Goal: Obtain resource: Obtain resource

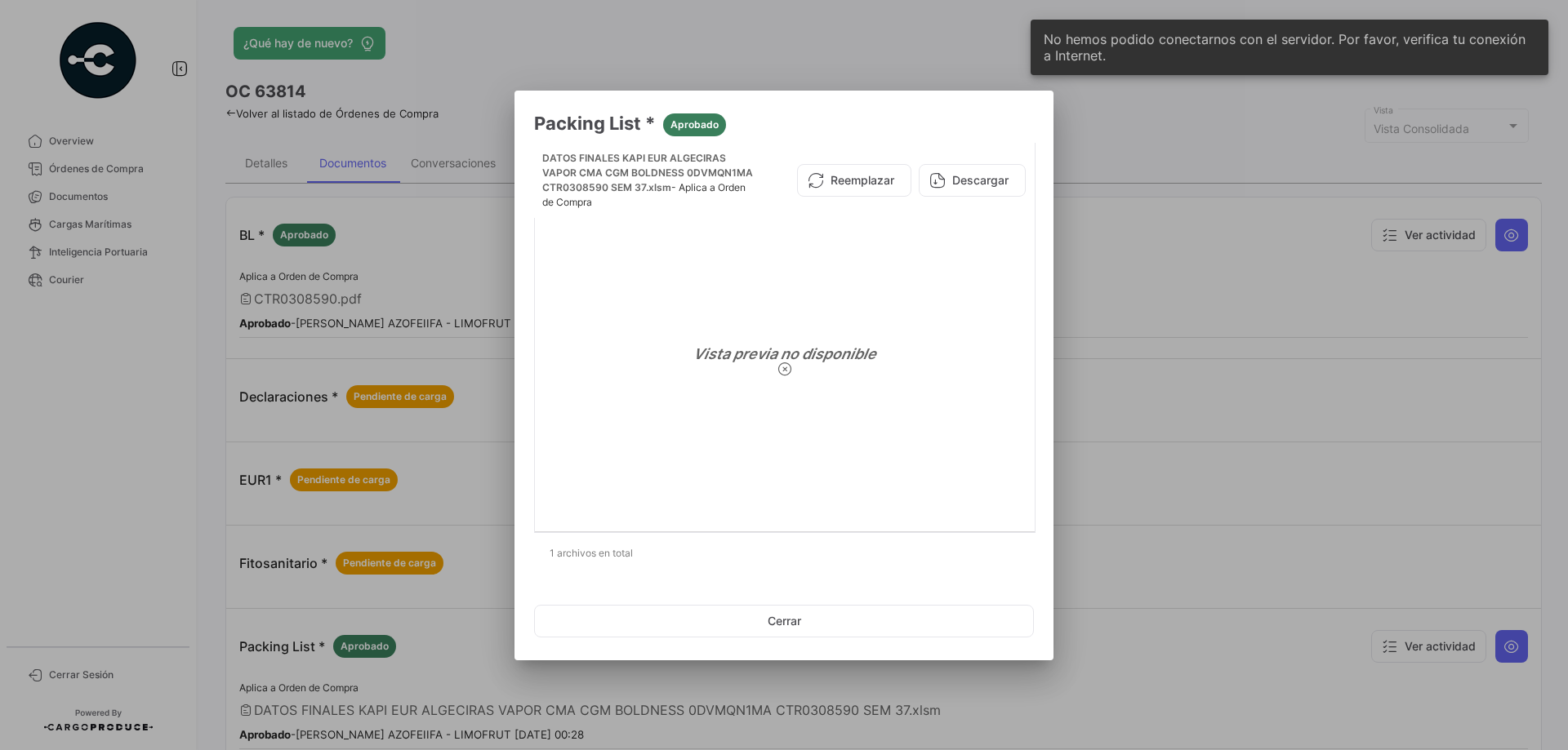
click at [780, 622] on button "Cerrar" at bounding box center [784, 621] width 500 height 32
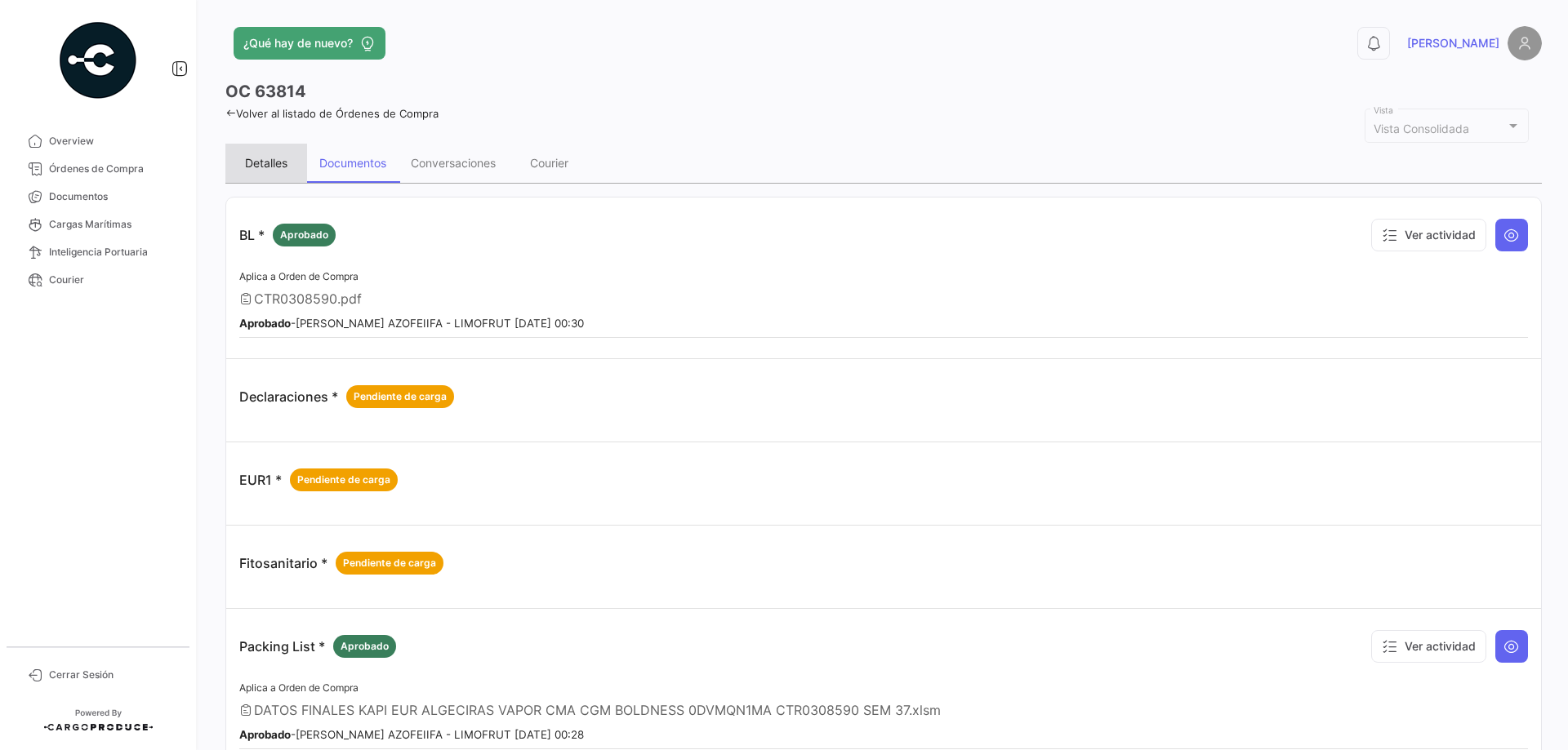
click at [261, 157] on div "Detalles" at bounding box center [266, 162] width 42 height 14
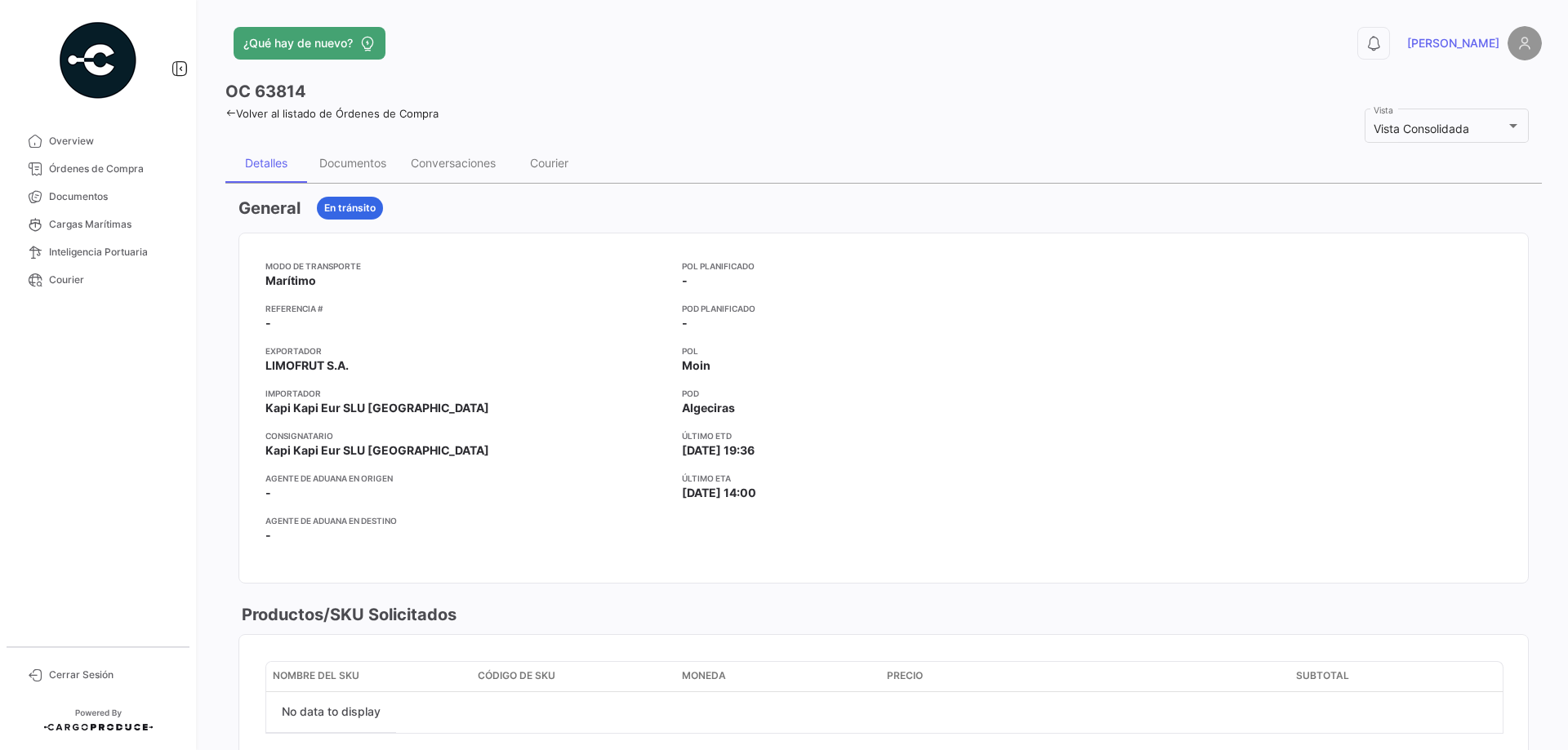
click at [229, 115] on icon at bounding box center [230, 113] width 11 height 11
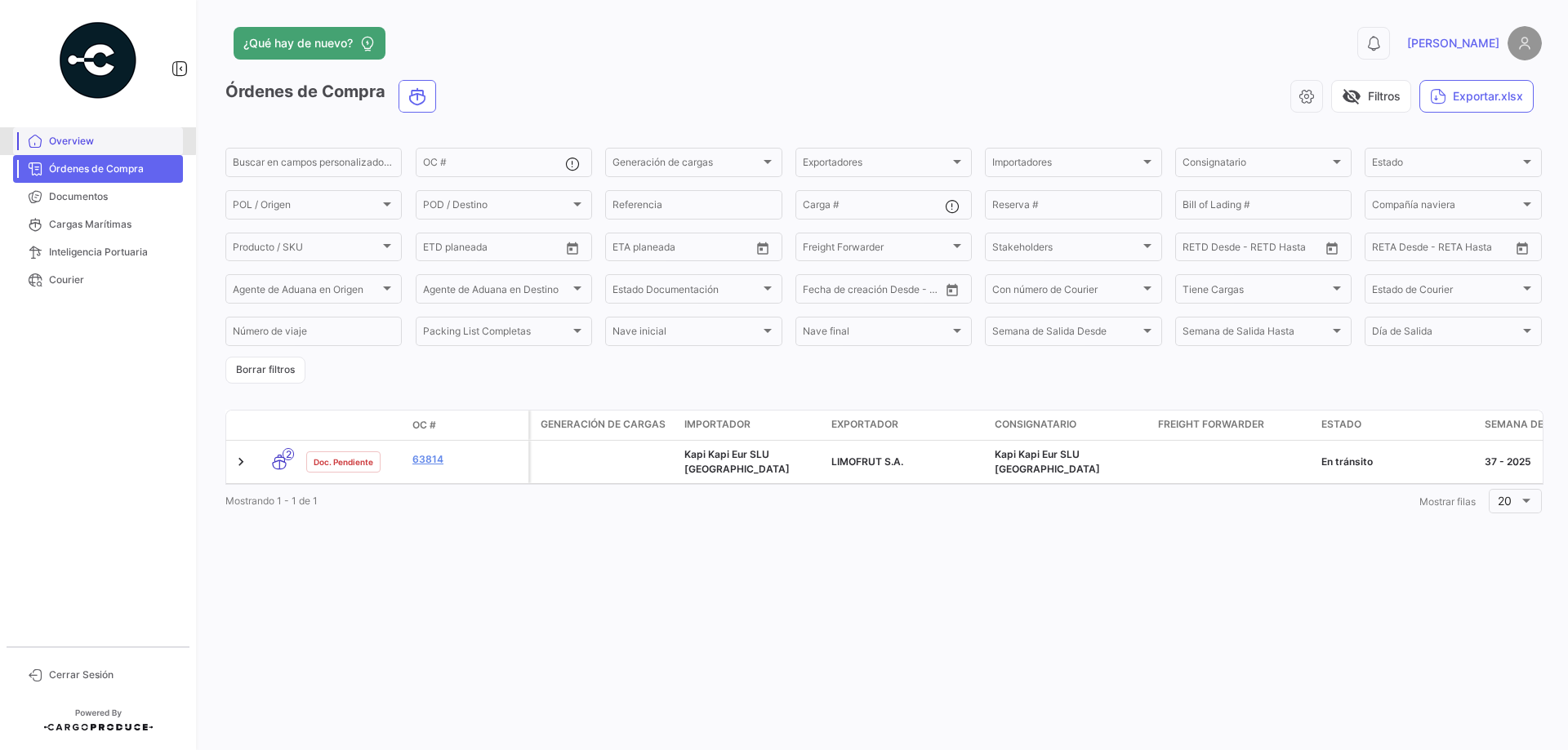
click at [48, 138] on link "Overview" at bounding box center [98, 140] width 170 height 28
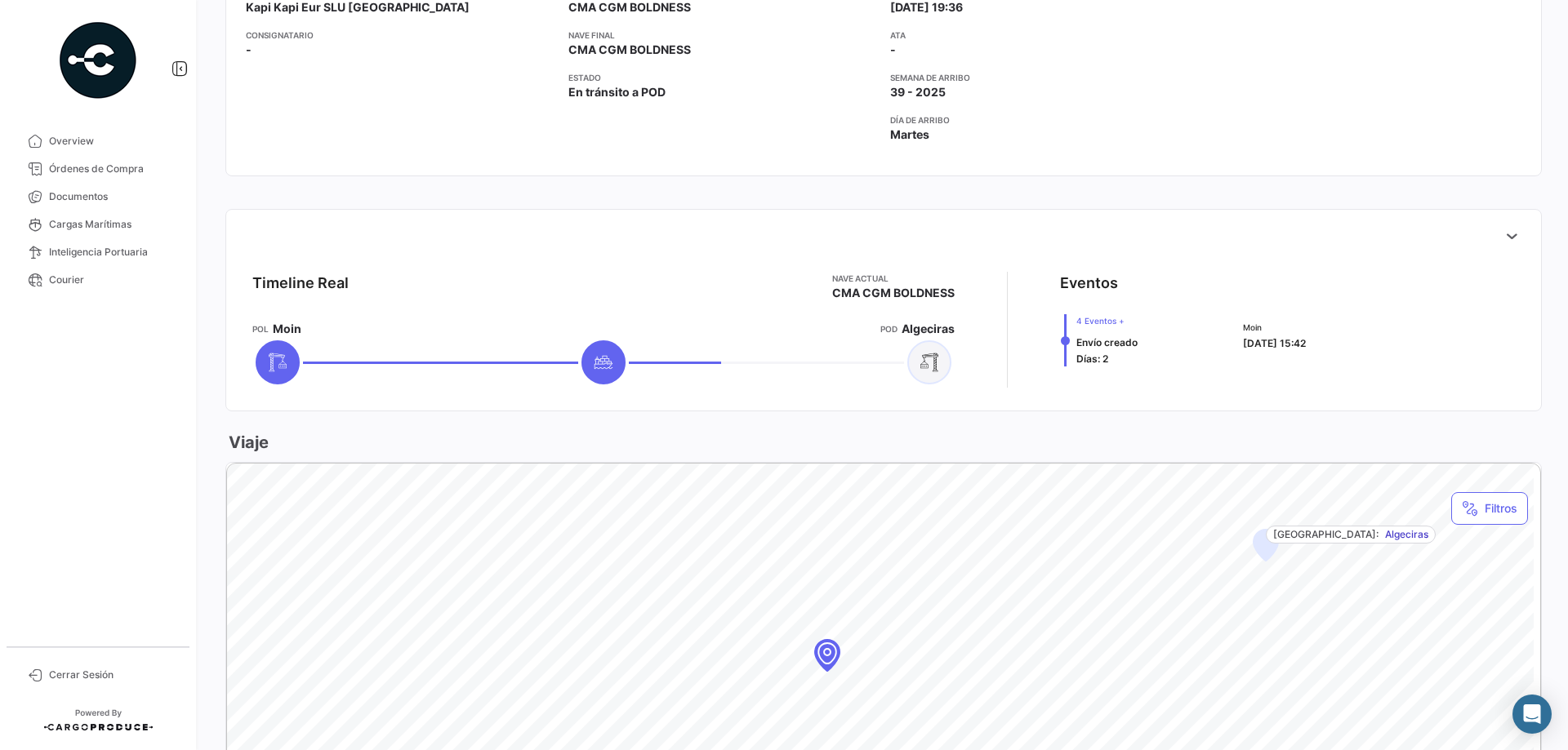
scroll to position [490, 0]
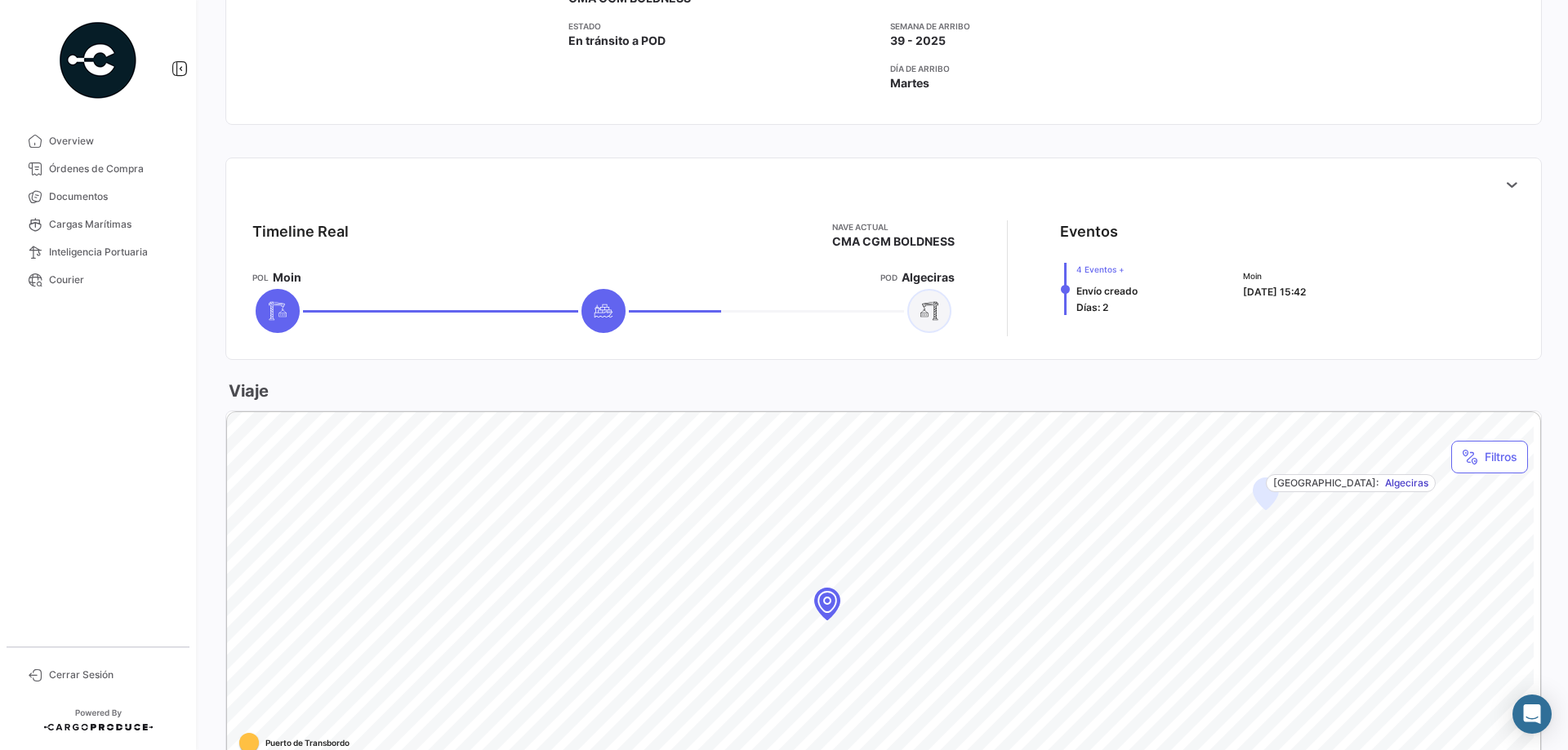
click at [835, 600] on div "Map marker" at bounding box center [827, 602] width 147 height 147
click at [884, 638] on div "Map marker" at bounding box center [879, 647] width 147 height 147
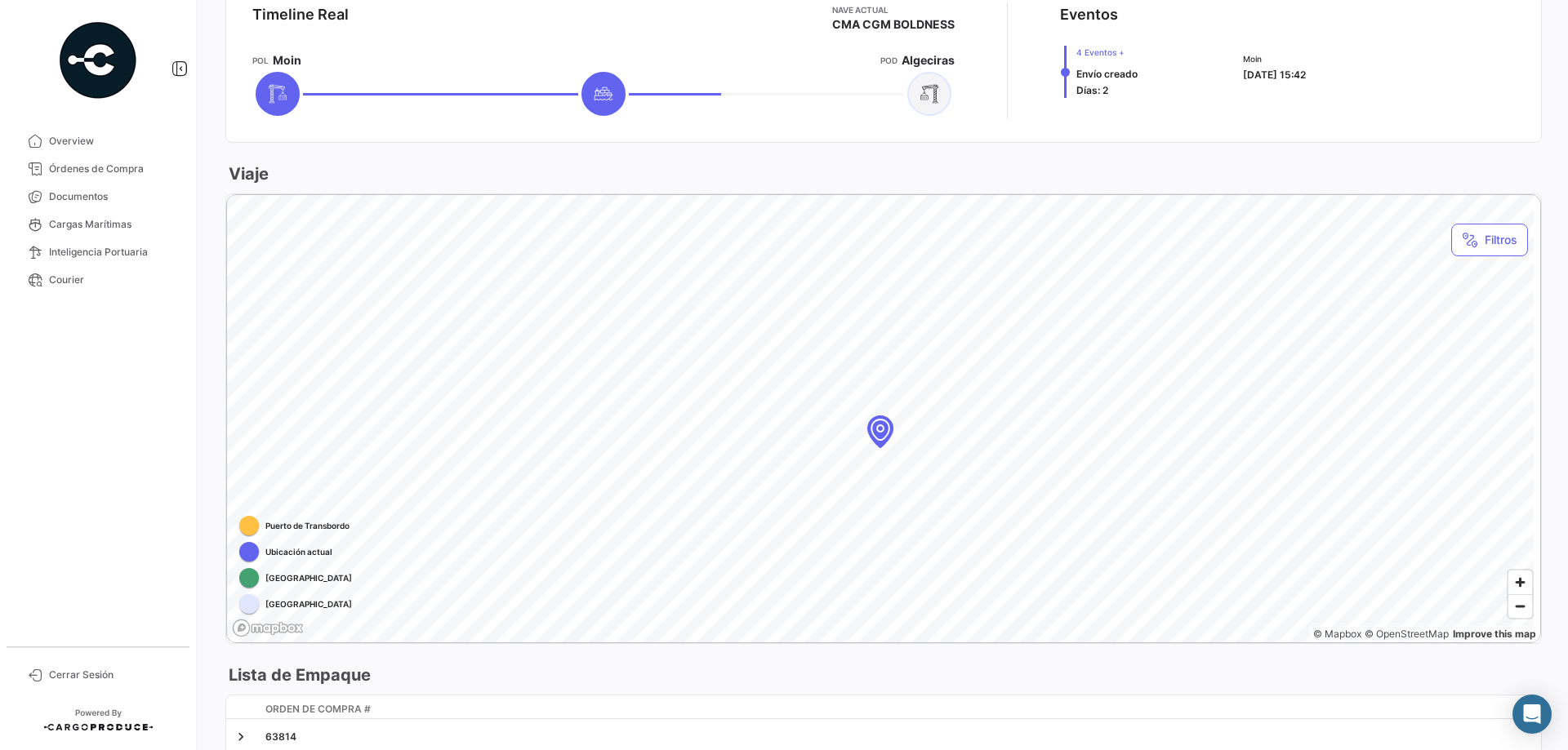
scroll to position [735, 0]
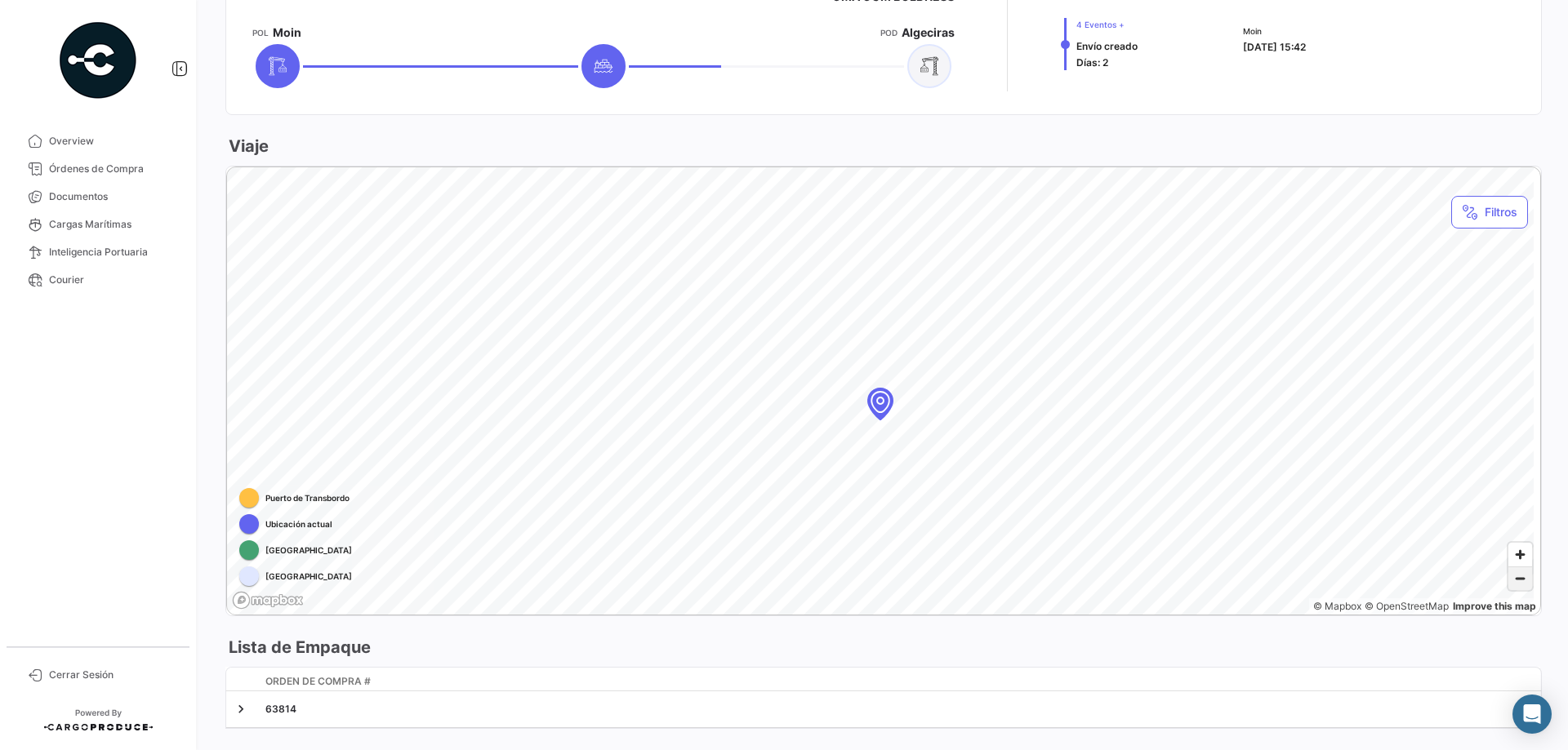
click at [1519, 584] on span "Zoom out" at bounding box center [1519, 579] width 24 height 23
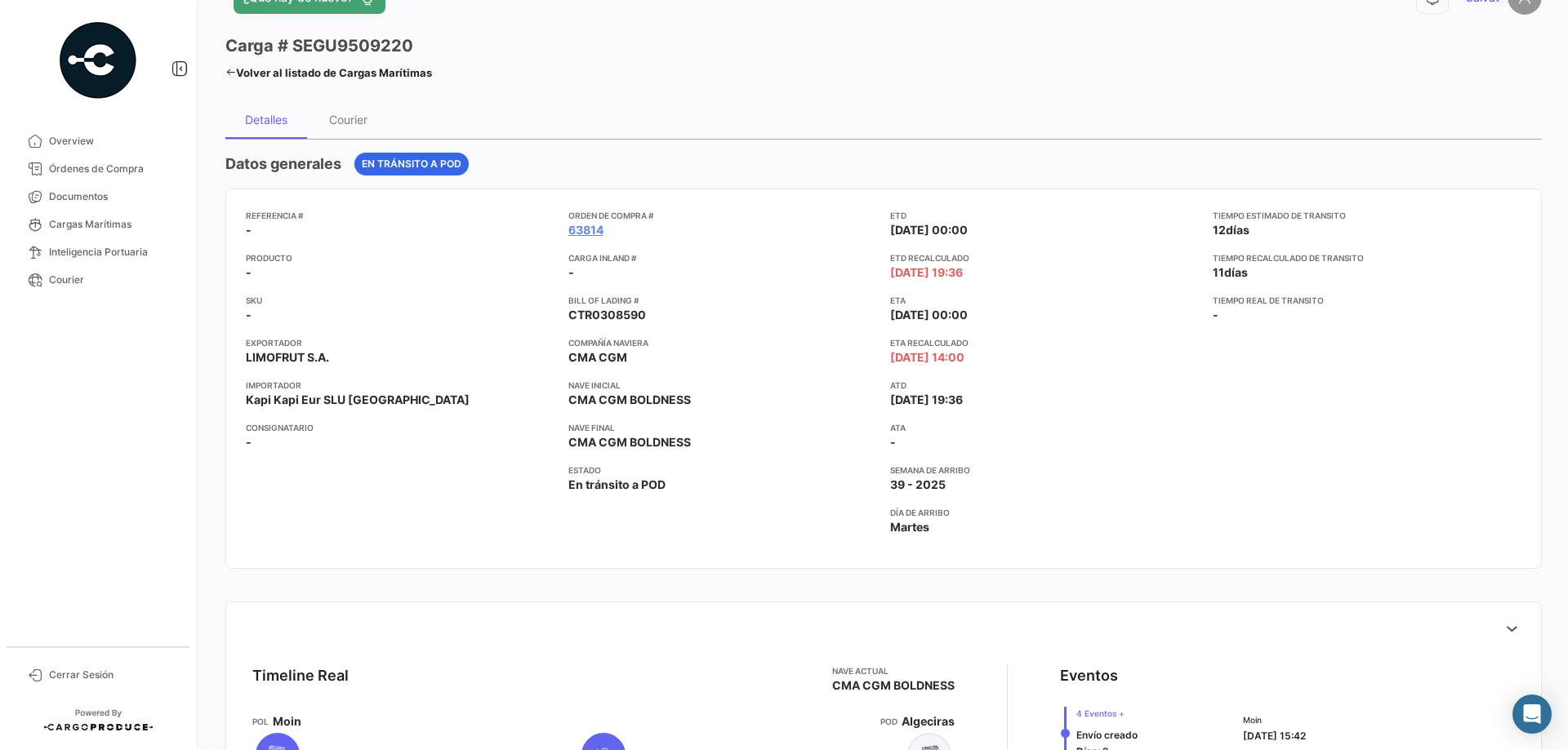
scroll to position [0, 0]
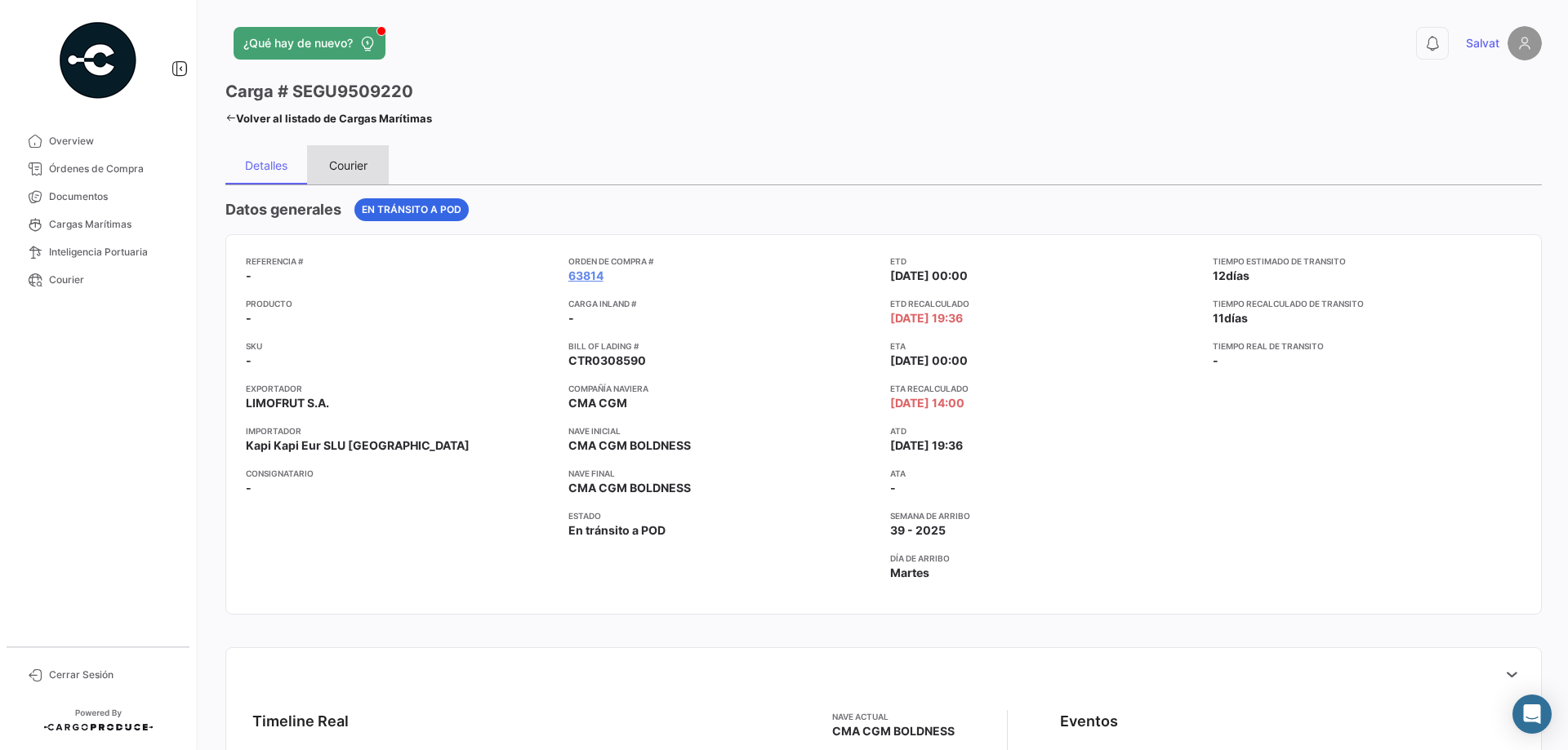
click at [352, 171] on div "Courier" at bounding box center [348, 165] width 38 height 14
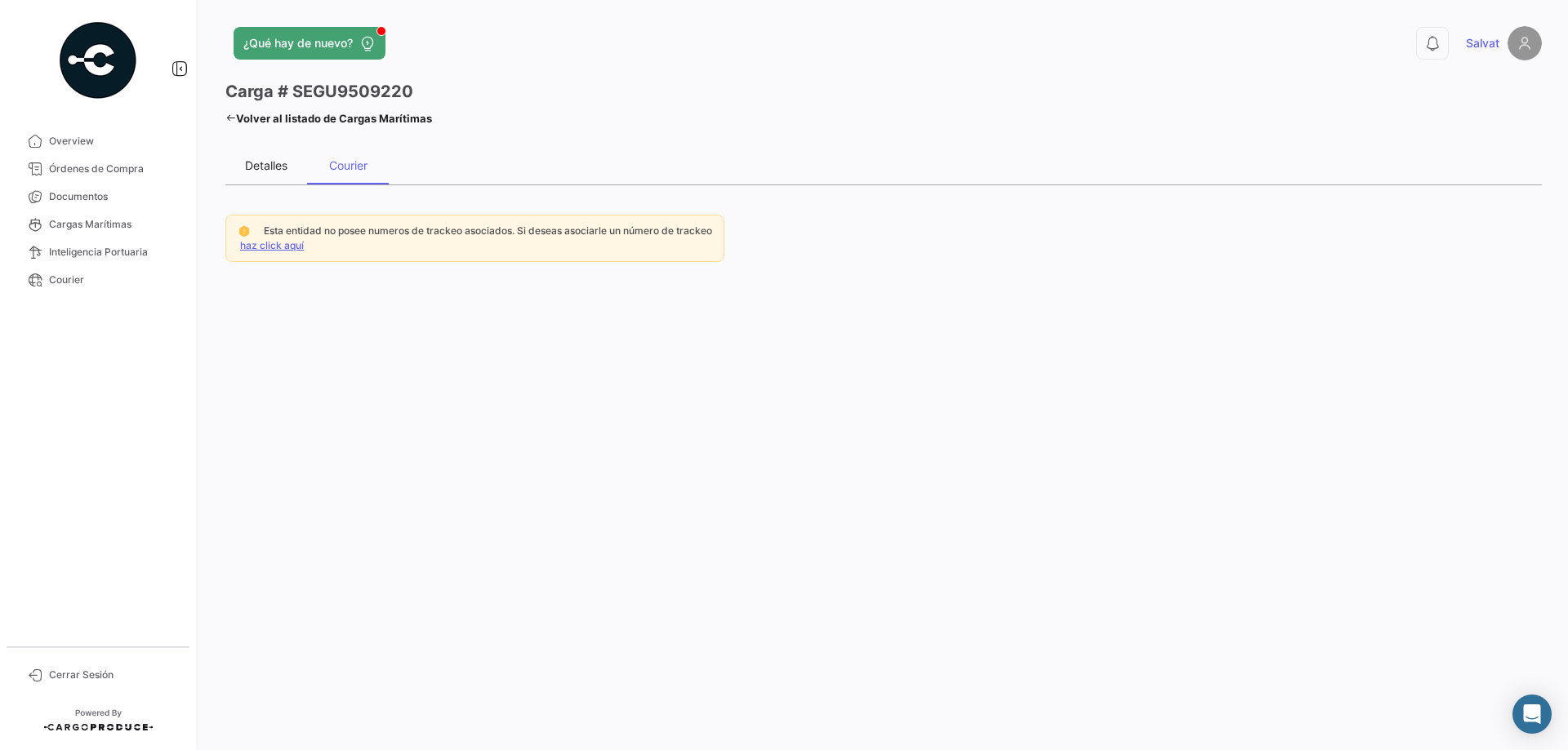
click at [256, 173] on div "Detalles" at bounding box center [266, 164] width 81 height 39
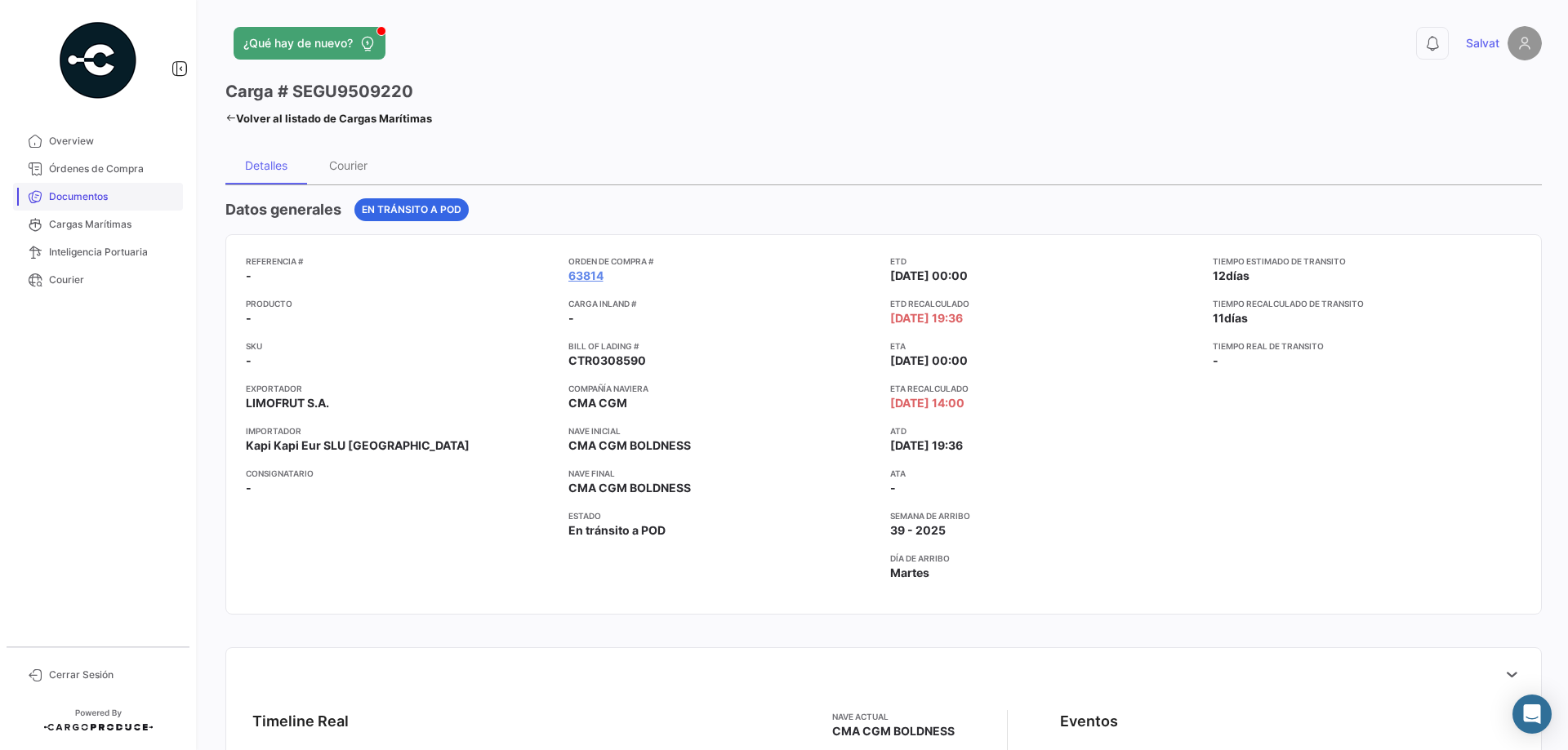
click at [73, 187] on link "Documentos" at bounding box center [98, 196] width 170 height 28
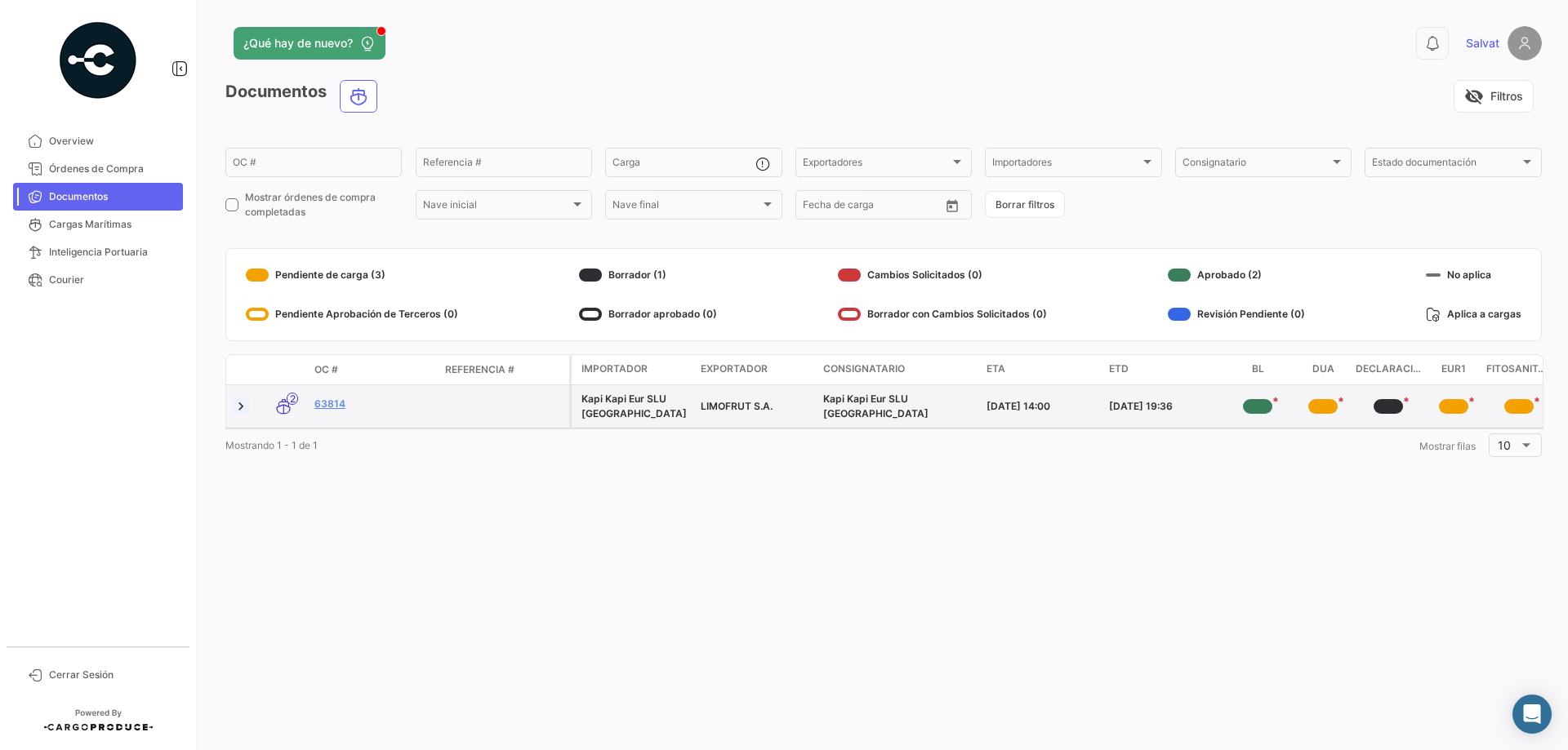
click at [235, 404] on link at bounding box center [241, 406] width 16 height 16
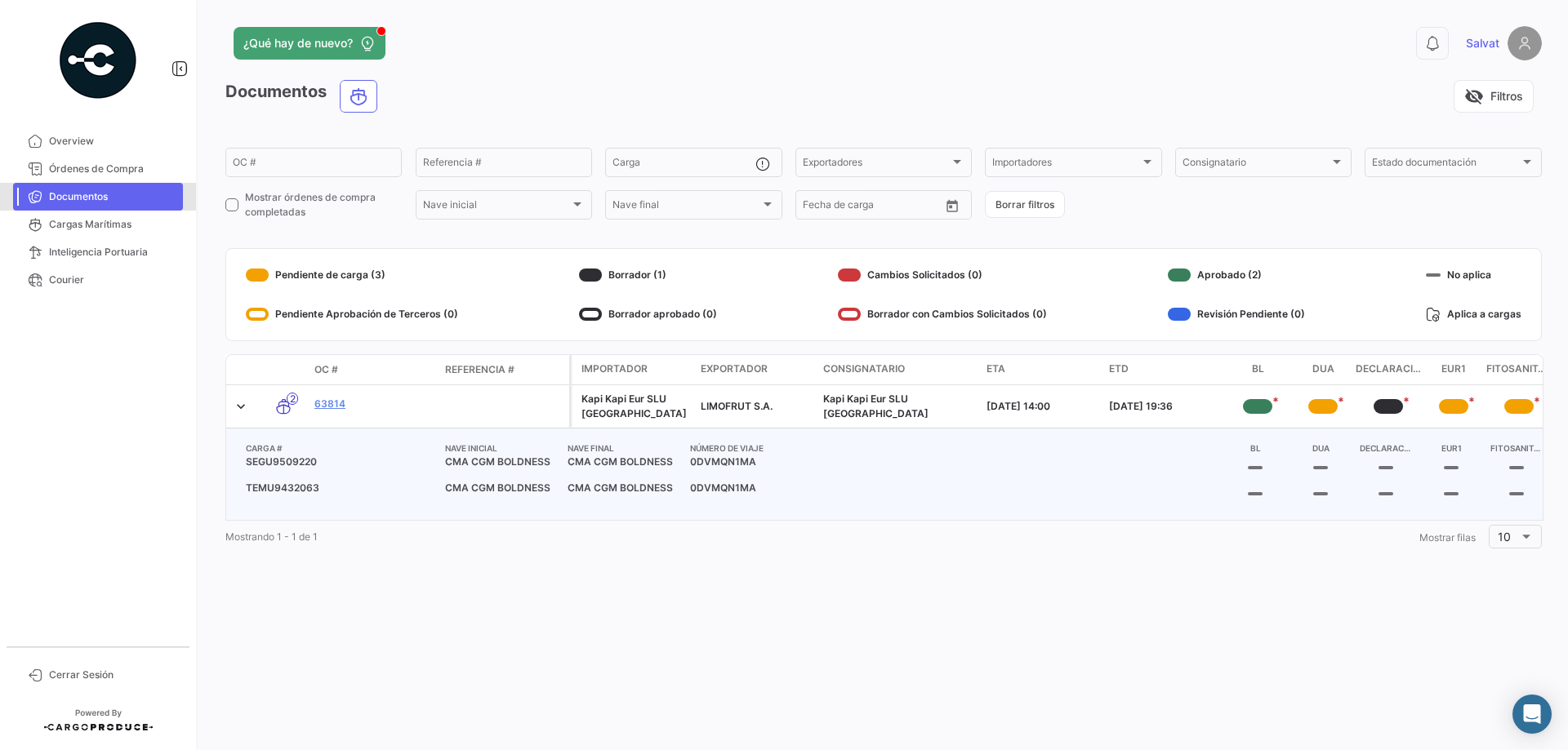
click at [66, 202] on span "Documentos" at bounding box center [112, 196] width 127 height 14
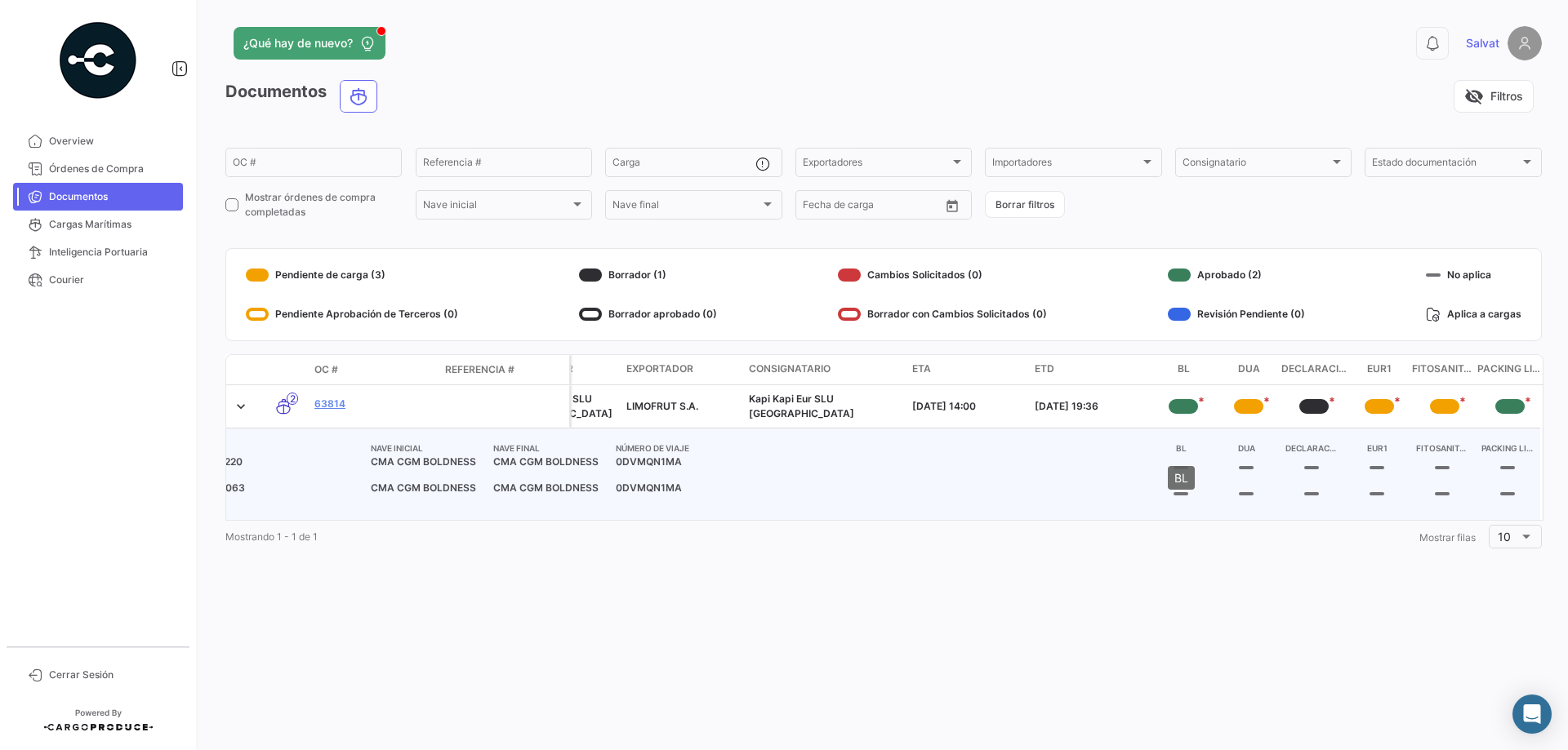
click at [1184, 461] on mat-tooltip-component "BL" at bounding box center [1181, 478] width 50 height 47
click at [66, 200] on span "Documentos" at bounding box center [112, 196] width 127 height 14
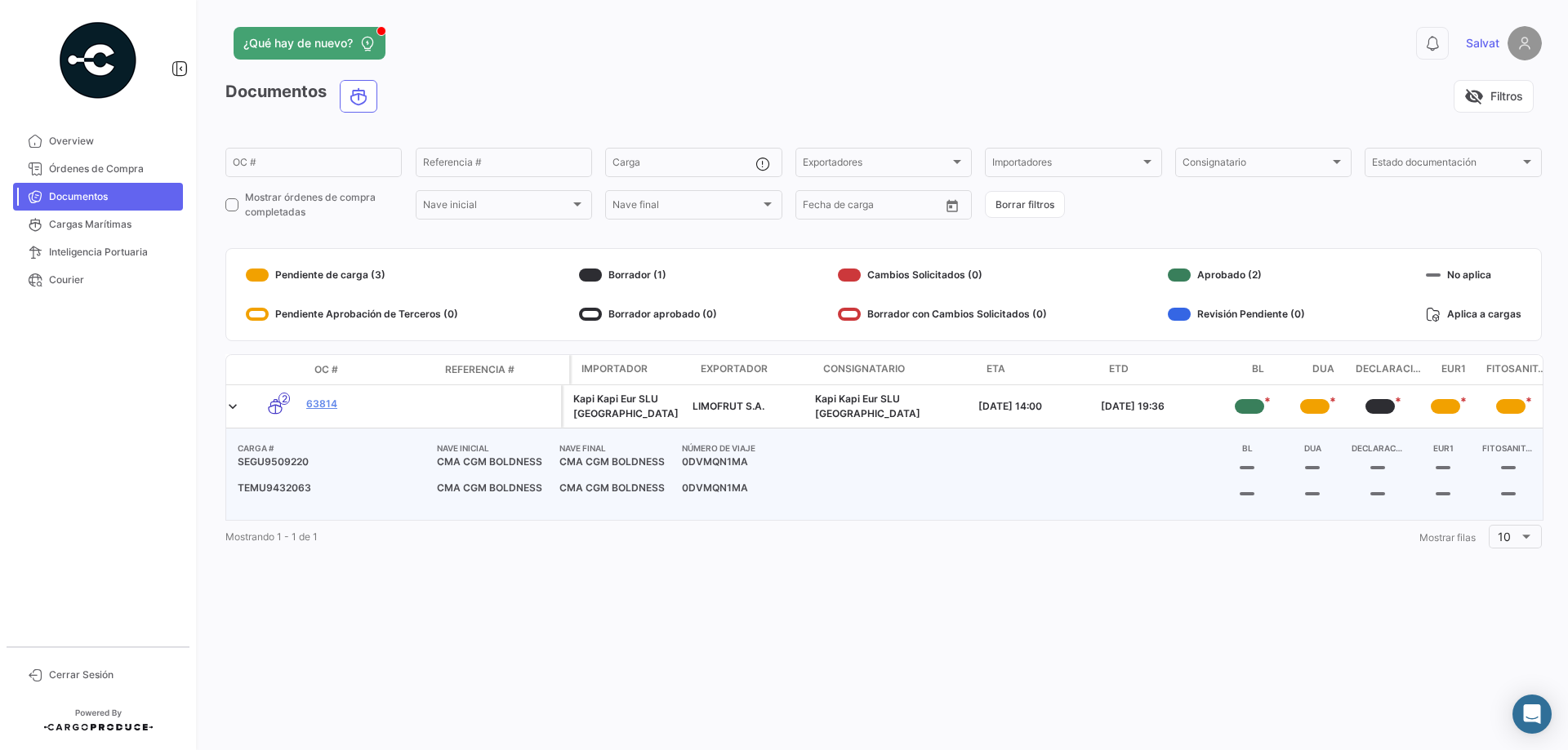
scroll to position [0, 0]
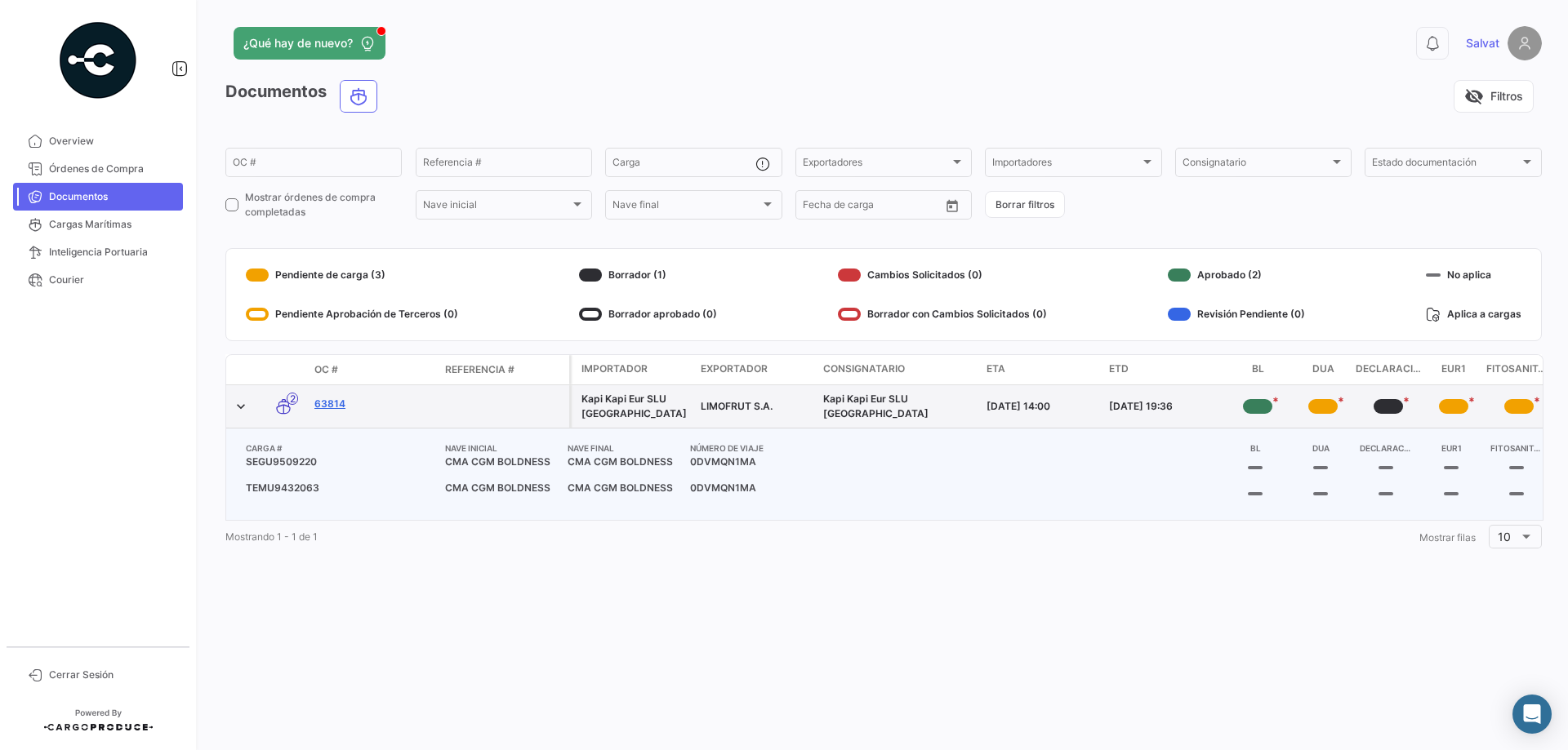
click at [324, 406] on link "63814" at bounding box center [373, 403] width 118 height 14
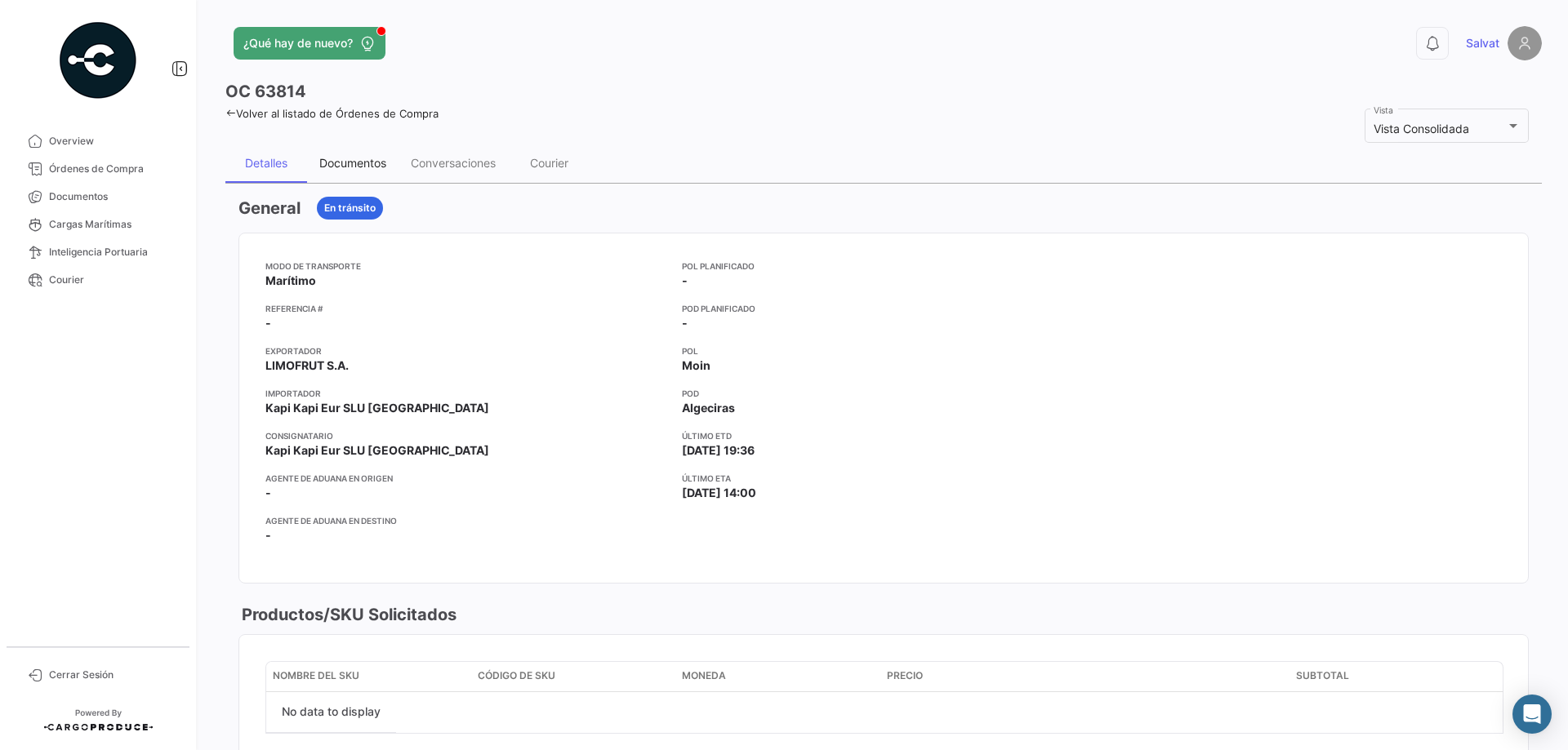
click at [349, 157] on div "Documentos" at bounding box center [353, 162] width 67 height 14
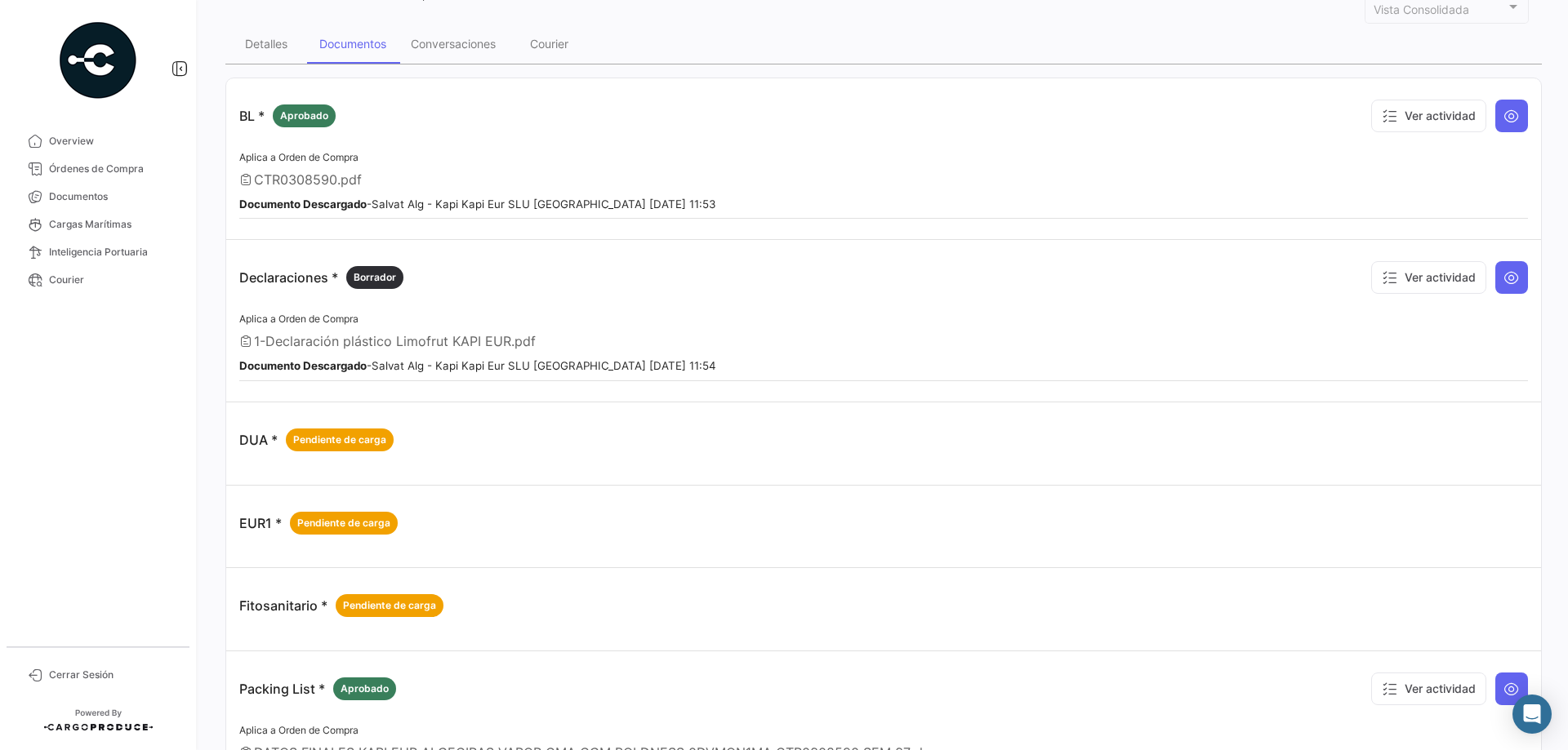
scroll to position [112, 0]
